Goal: Information Seeking & Learning: Check status

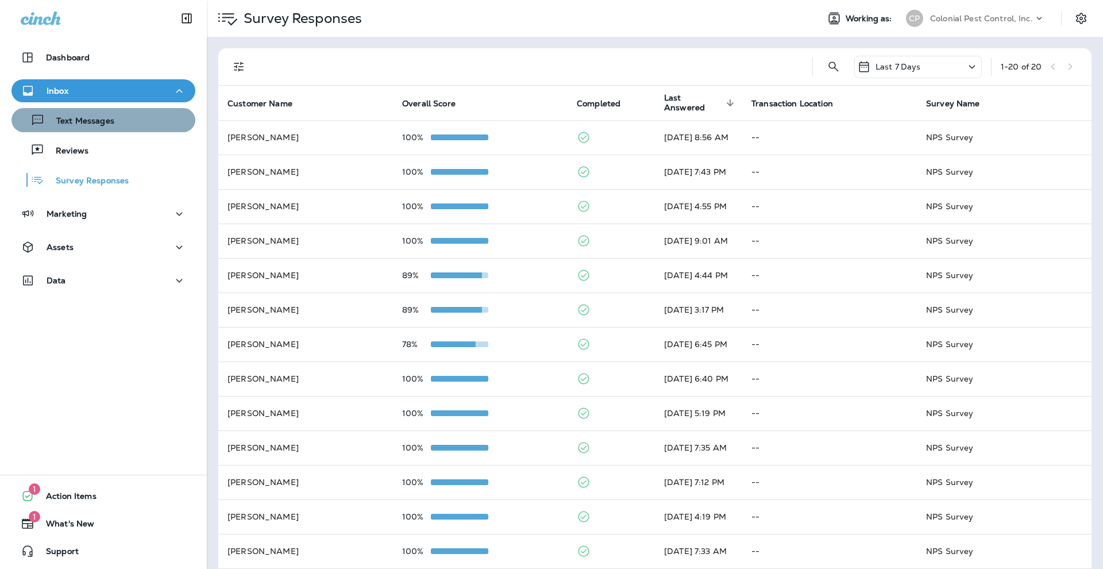
click at [132, 117] on div "Text Messages" at bounding box center [103, 119] width 175 height 17
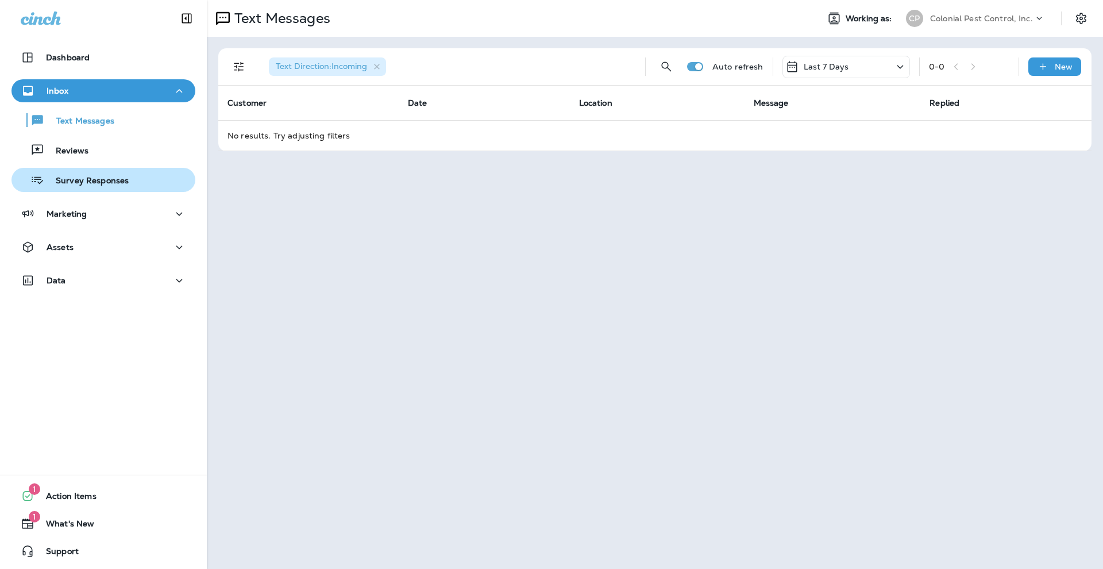
click at [115, 184] on p "Survey Responses" at bounding box center [86, 181] width 84 height 11
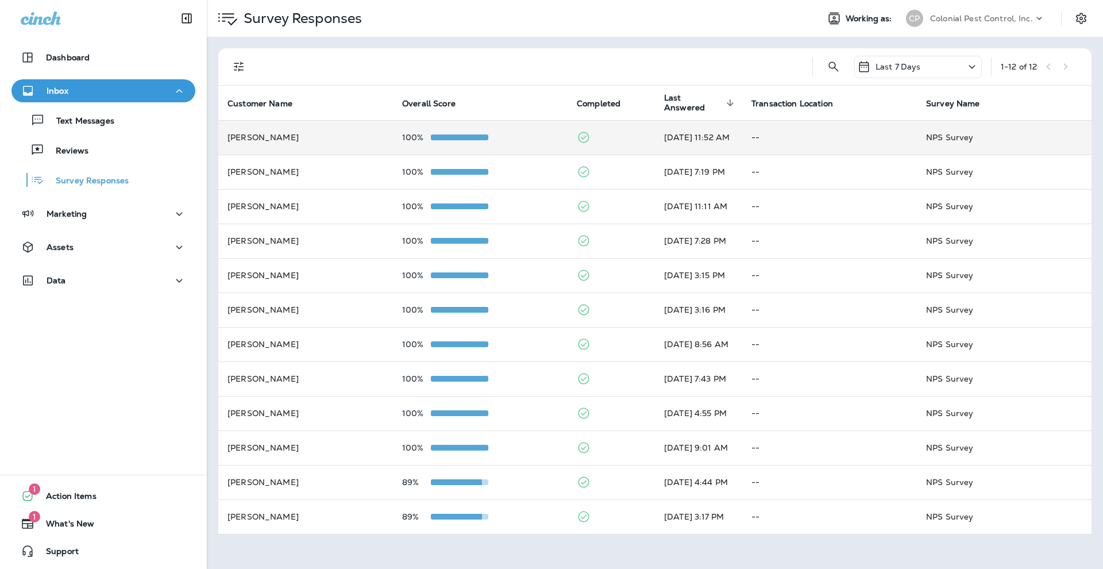
click at [550, 130] on td "100%" at bounding box center [480, 137] width 175 height 34
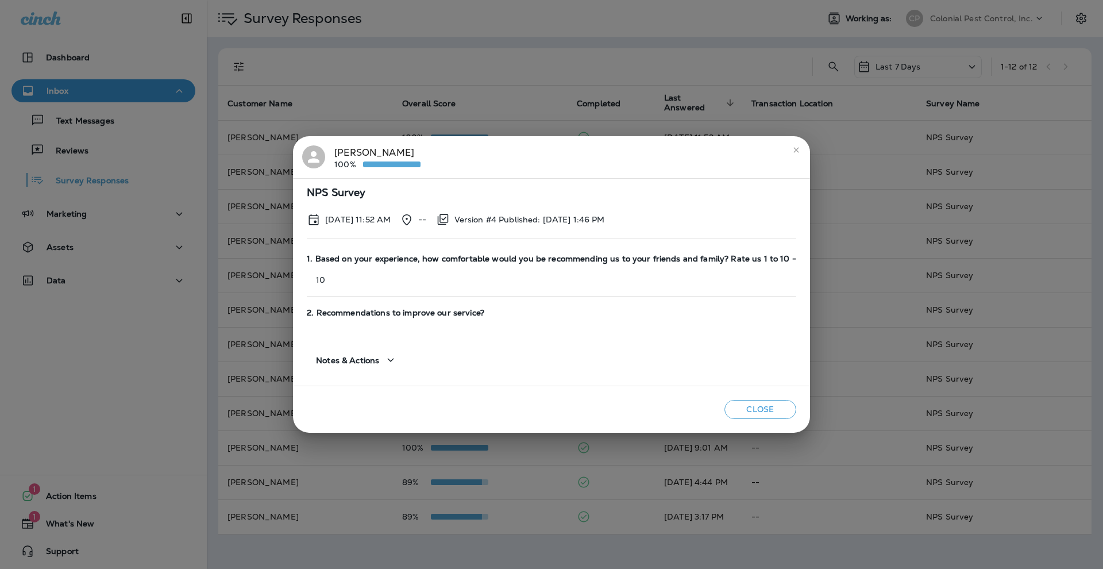
click at [320, 152] on icon at bounding box center [313, 156] width 17 height 17
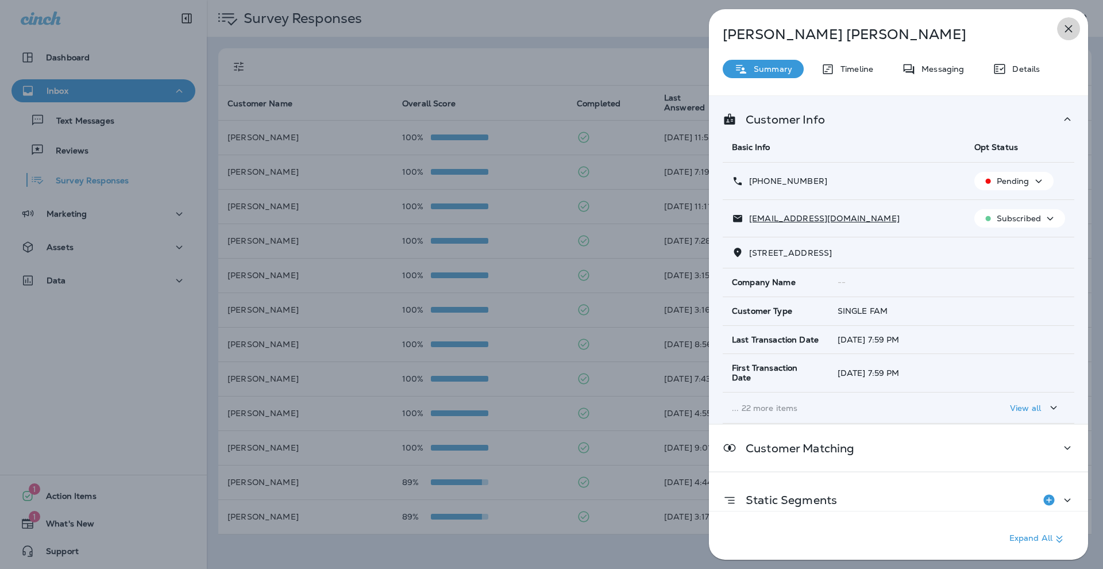
click at [1072, 29] on icon "button" at bounding box center [1068, 29] width 14 height 14
